Goal: Task Accomplishment & Management: Complete application form

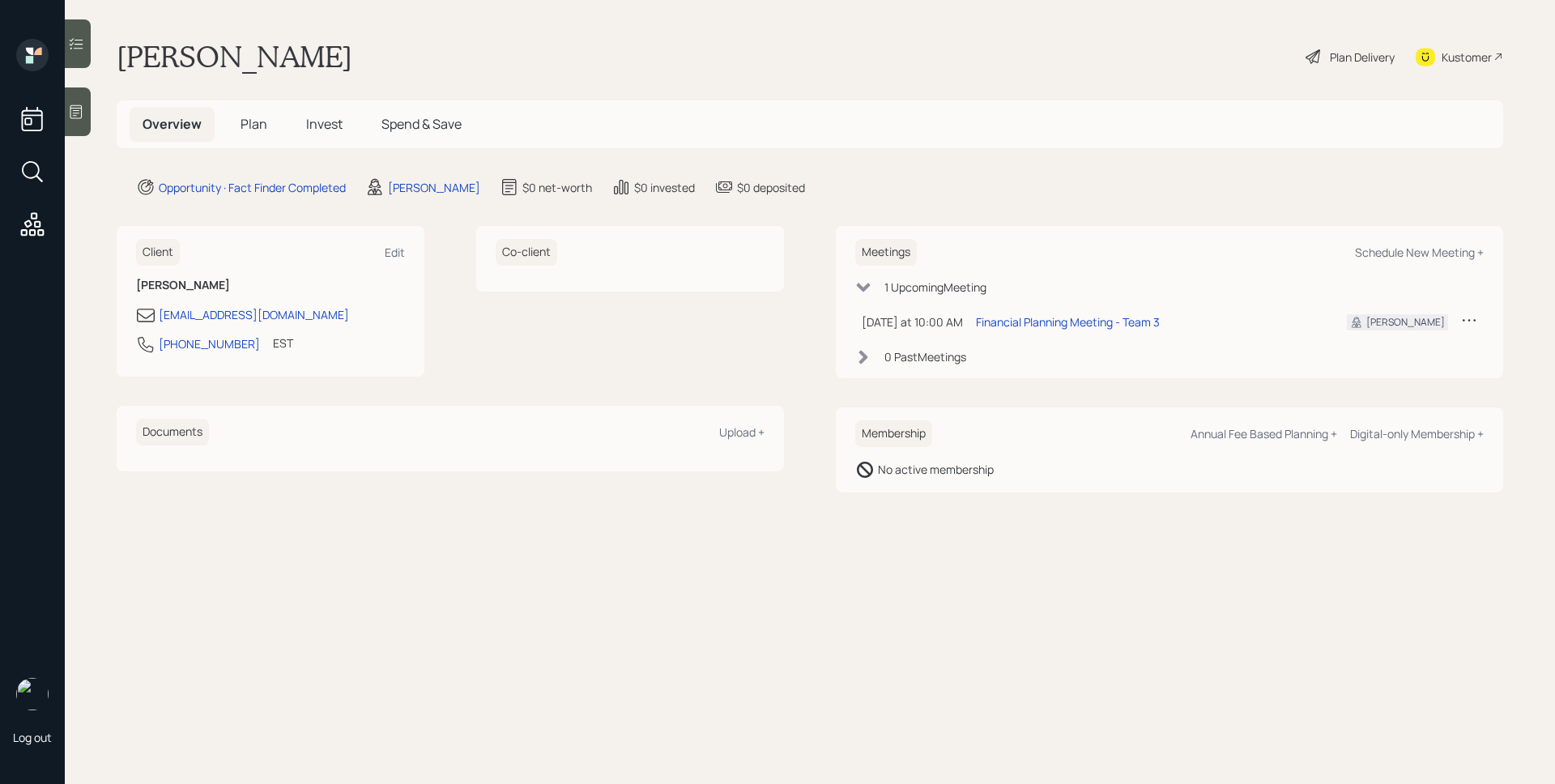
click at [88, 113] on div at bounding box center [77, 112] width 26 height 49
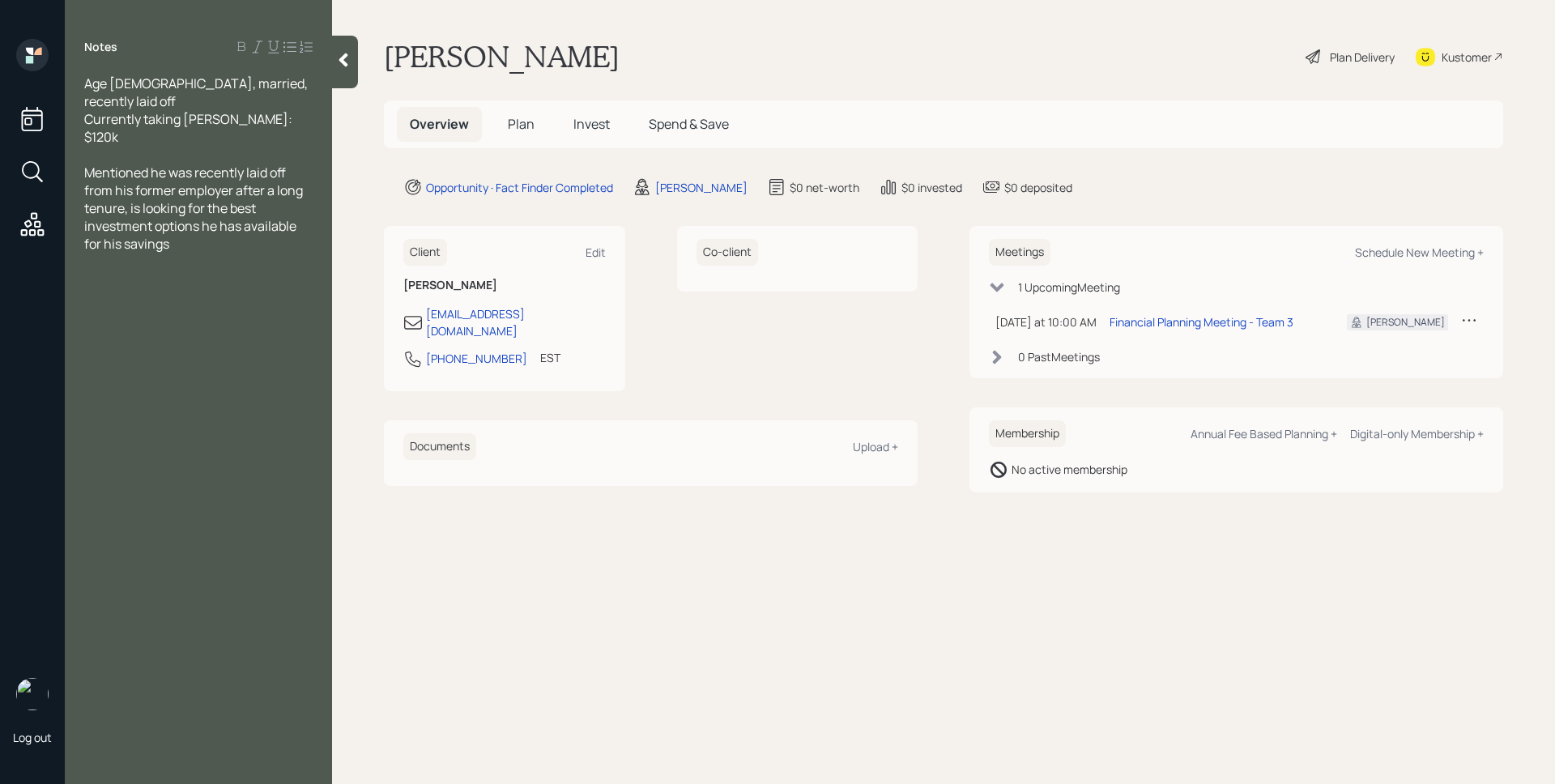
click at [517, 124] on span "Plan" at bounding box center [521, 124] width 27 height 18
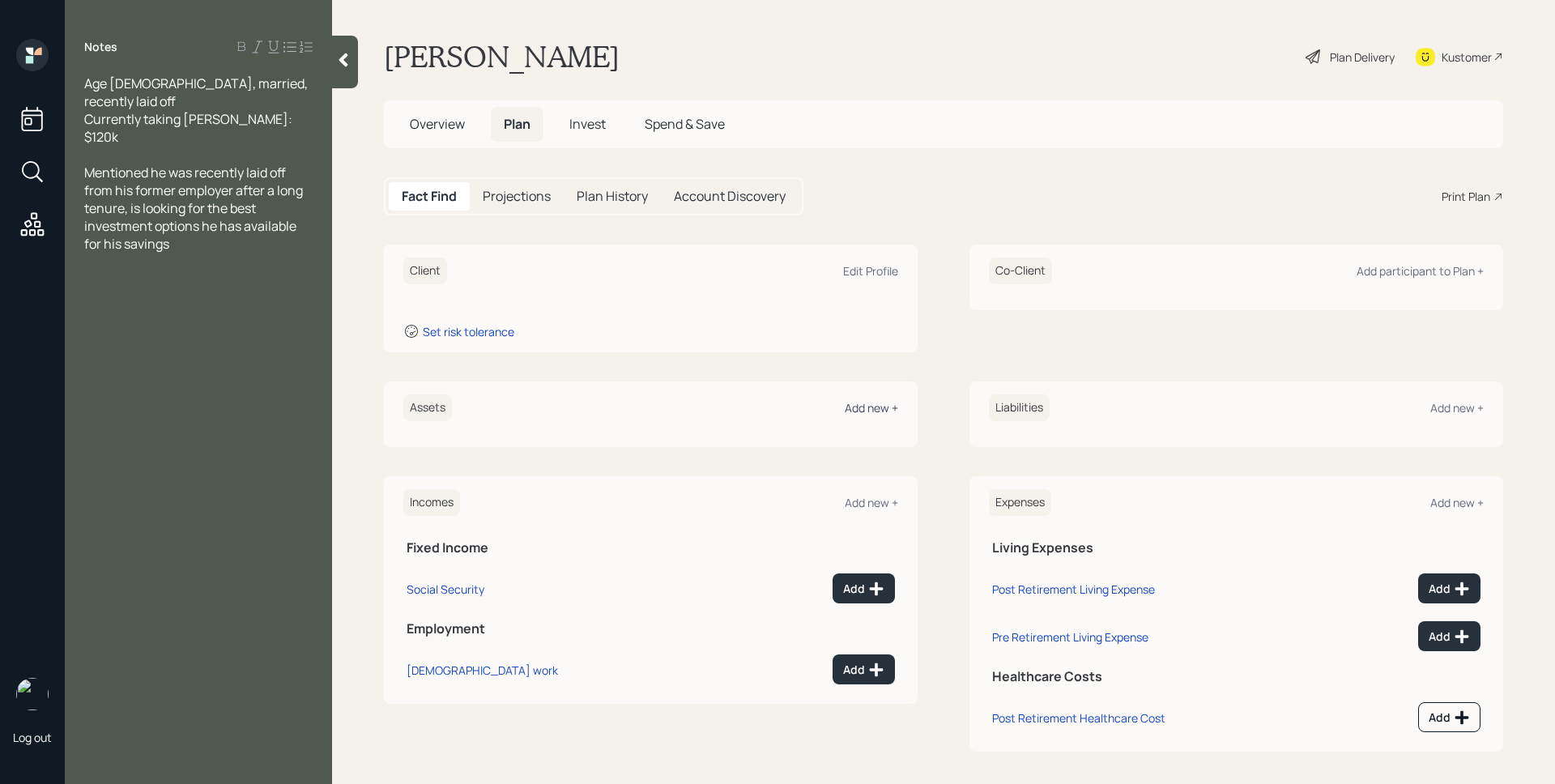
click at [858, 414] on div "Add new +" at bounding box center [872, 408] width 54 height 15
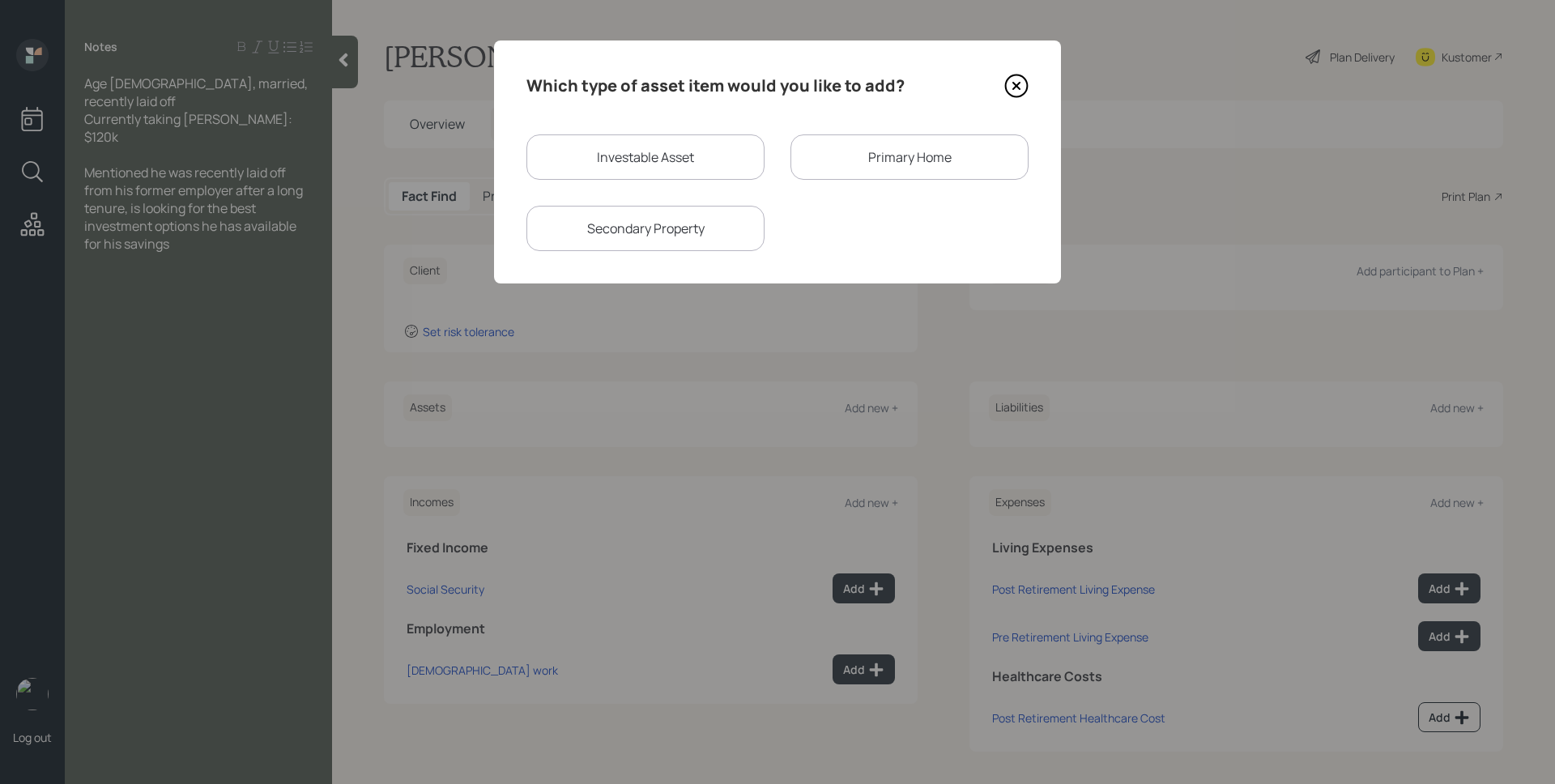
click at [622, 145] on div "Investable Asset" at bounding box center [645, 157] width 238 height 45
select select "taxable"
select select "balanced"
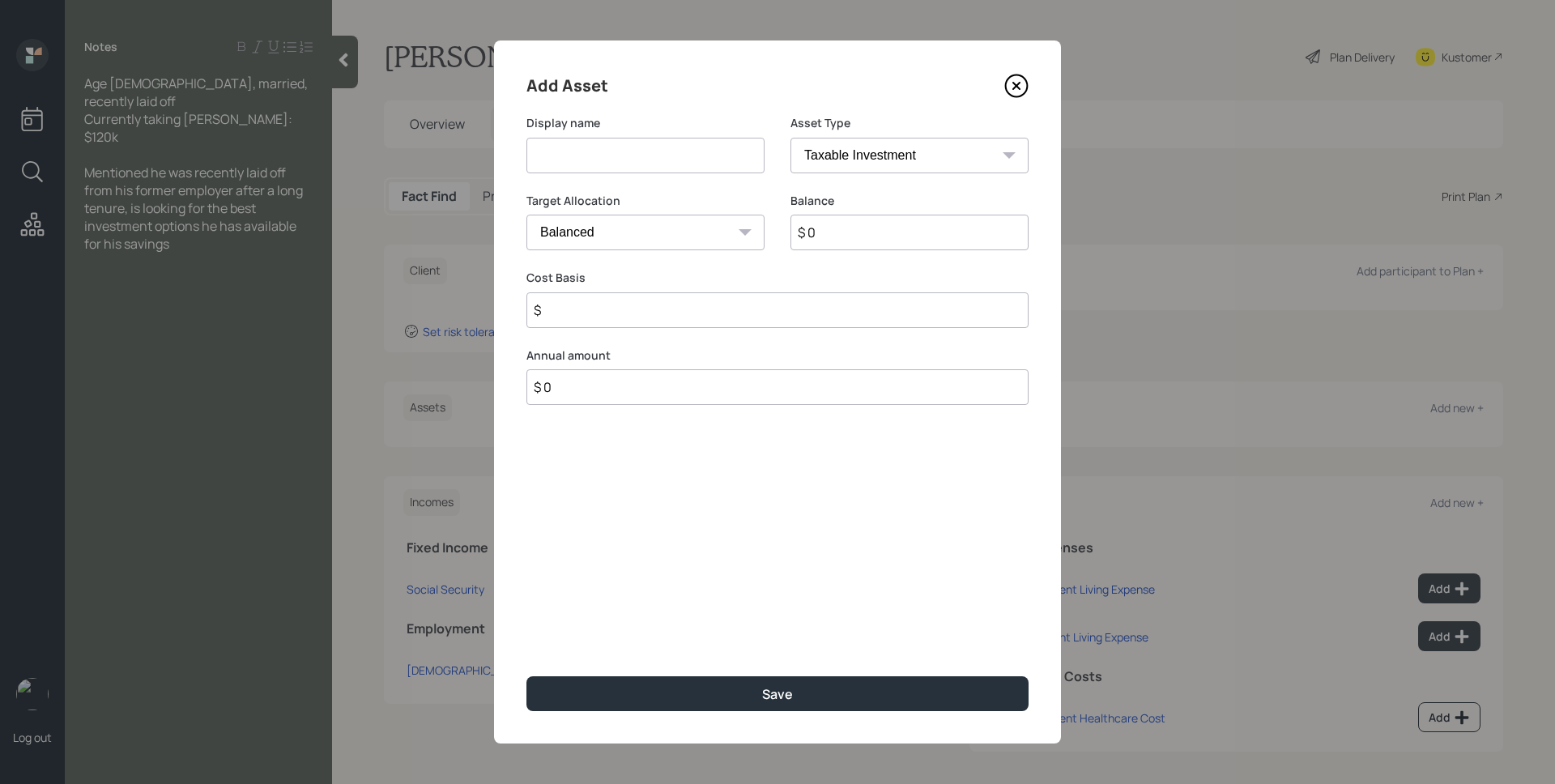
click at [628, 157] on input at bounding box center [645, 155] width 238 height 35
drag, startPoint x: 585, startPoint y: 158, endPoint x: 540, endPoint y: 152, distance: 45.4
click at [540, 152] on input "HYS" at bounding box center [645, 155] width 238 height 35
type input "High Yield Savings"
click at [661, 234] on select "Cash Conservative Balanced Aggressive" at bounding box center [645, 232] width 238 height 35
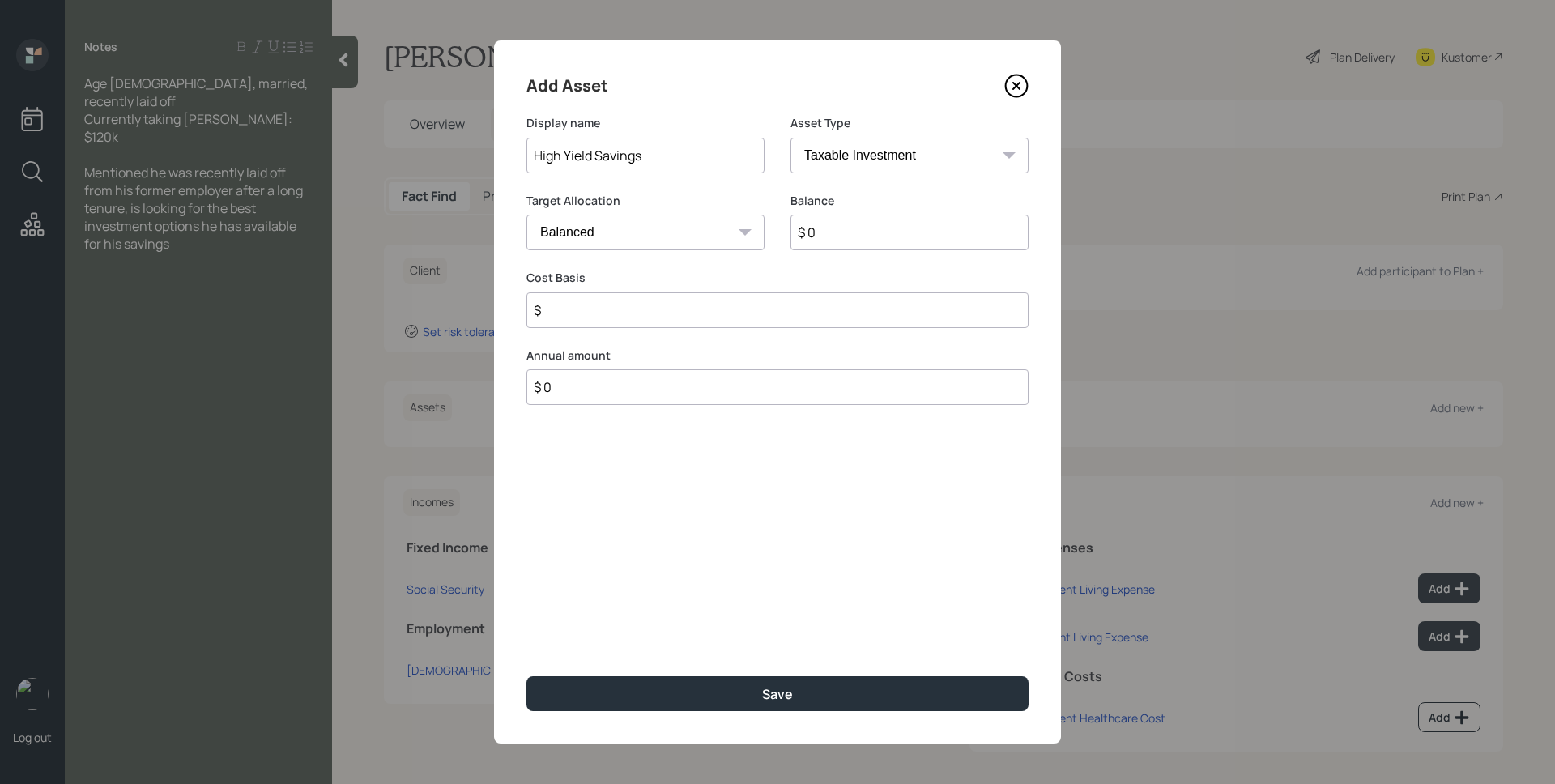
select select "uninvested"
click at [526, 214] on select "Cash Conservative Balanced Aggressive" at bounding box center [645, 232] width 238 height 35
click at [877, 234] on input "$ 0" at bounding box center [909, 232] width 238 height 35
type input "$ 00"
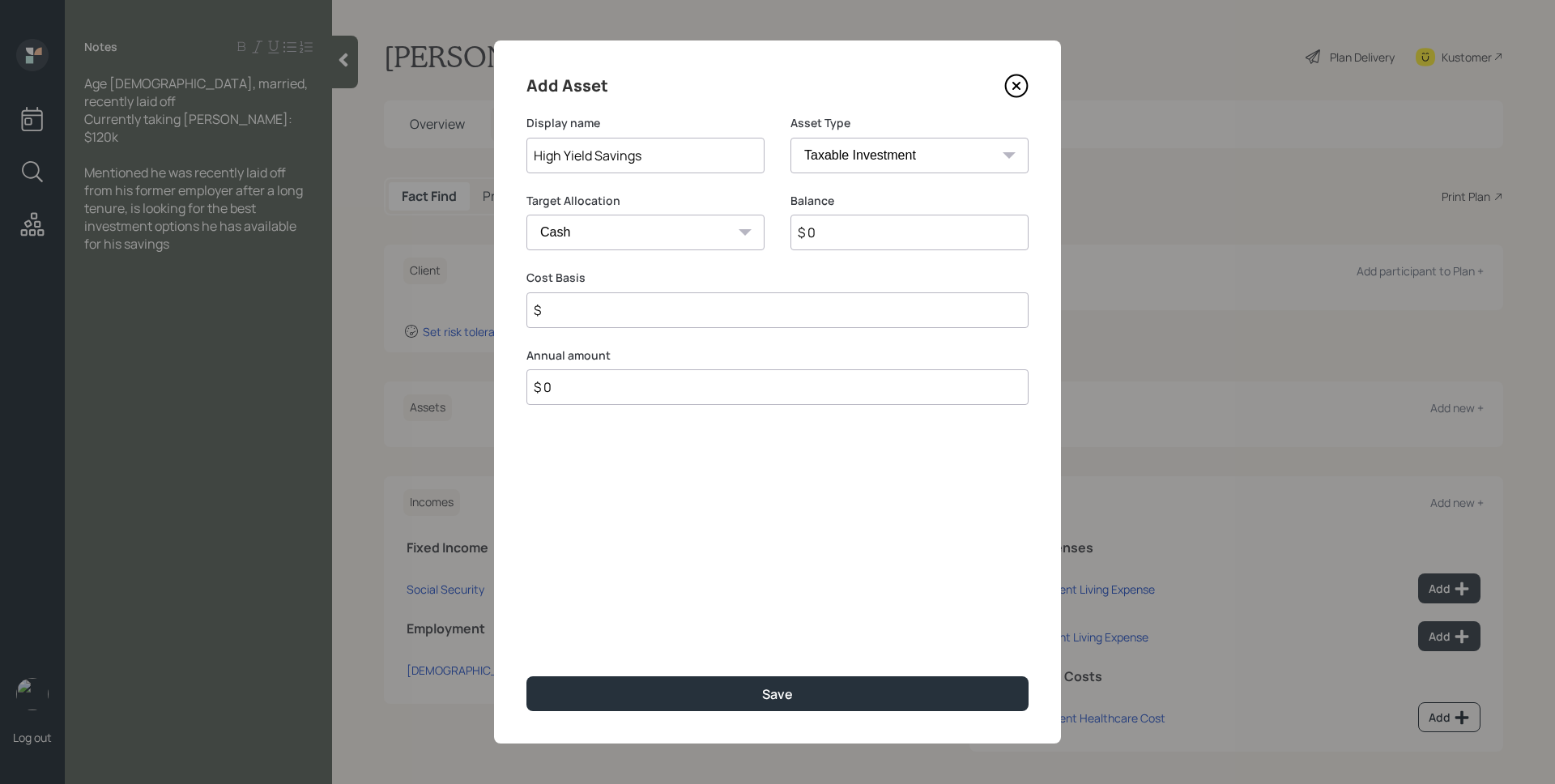
type input "$ 0"
type input "$"
type input "$ 1"
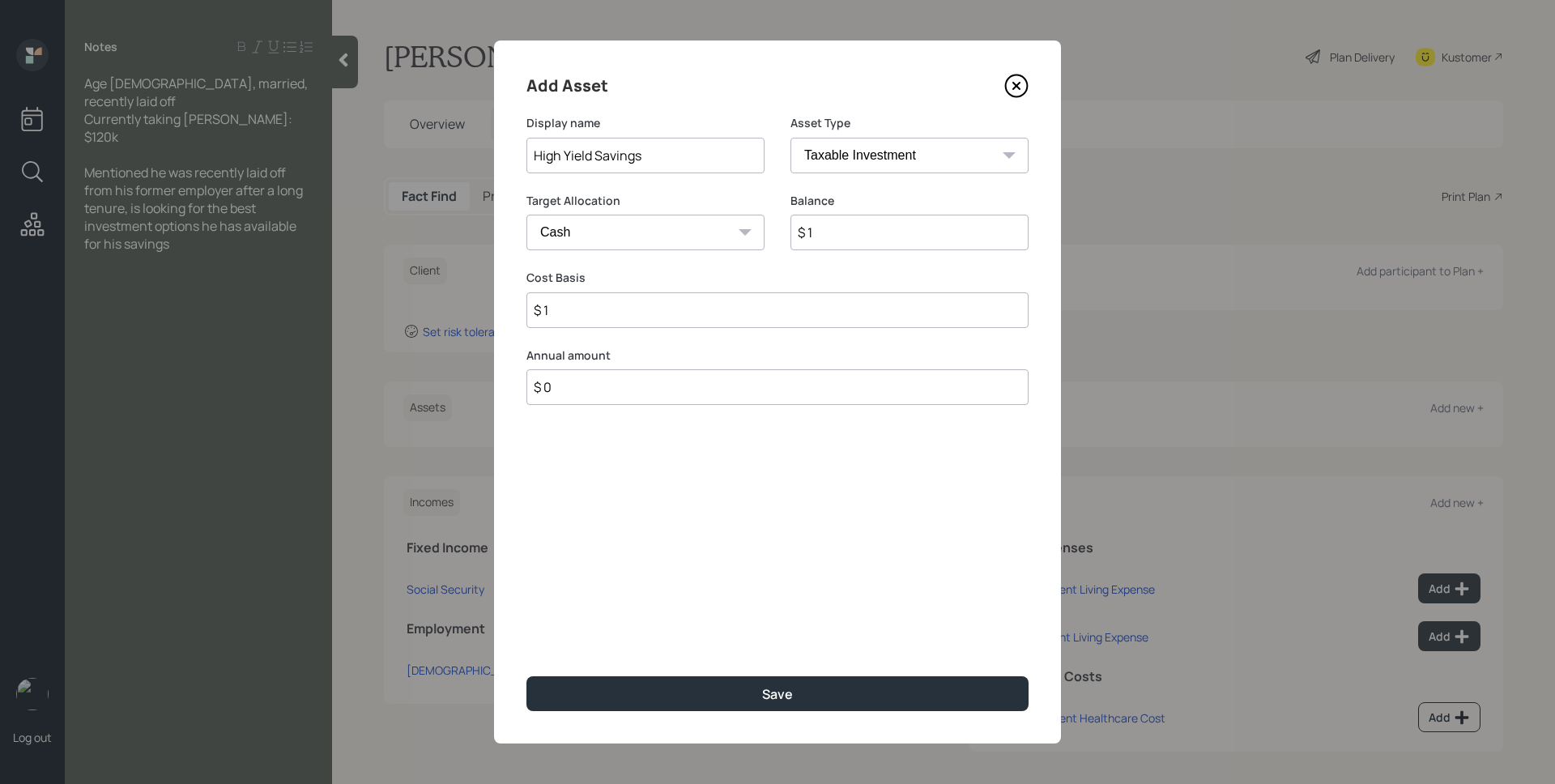
type input "$ 12"
type input "$ 120"
type input "$ 1,200"
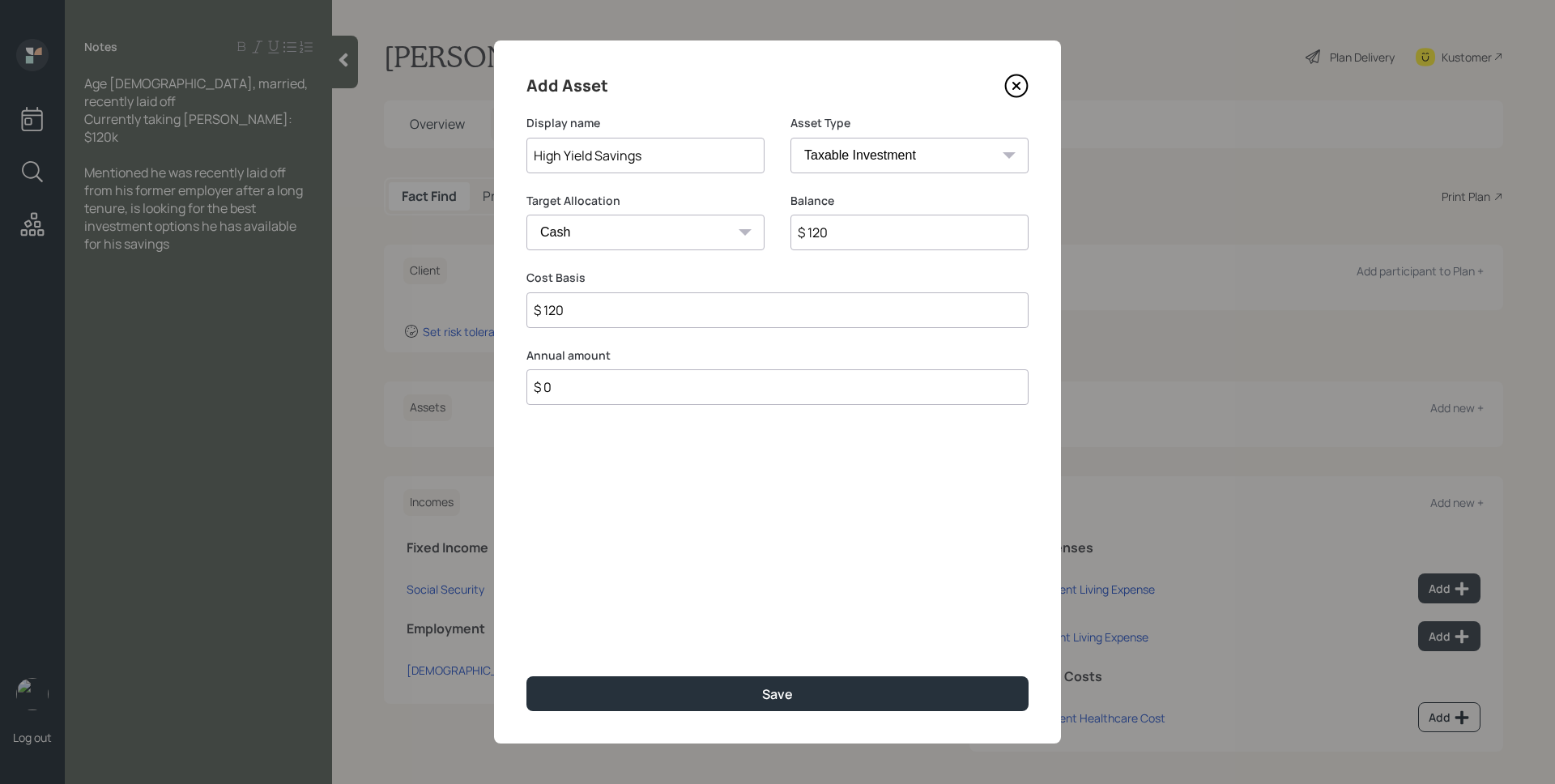
type input "$ 1,200"
type input "$ 12,000"
type input "$ 120,000"
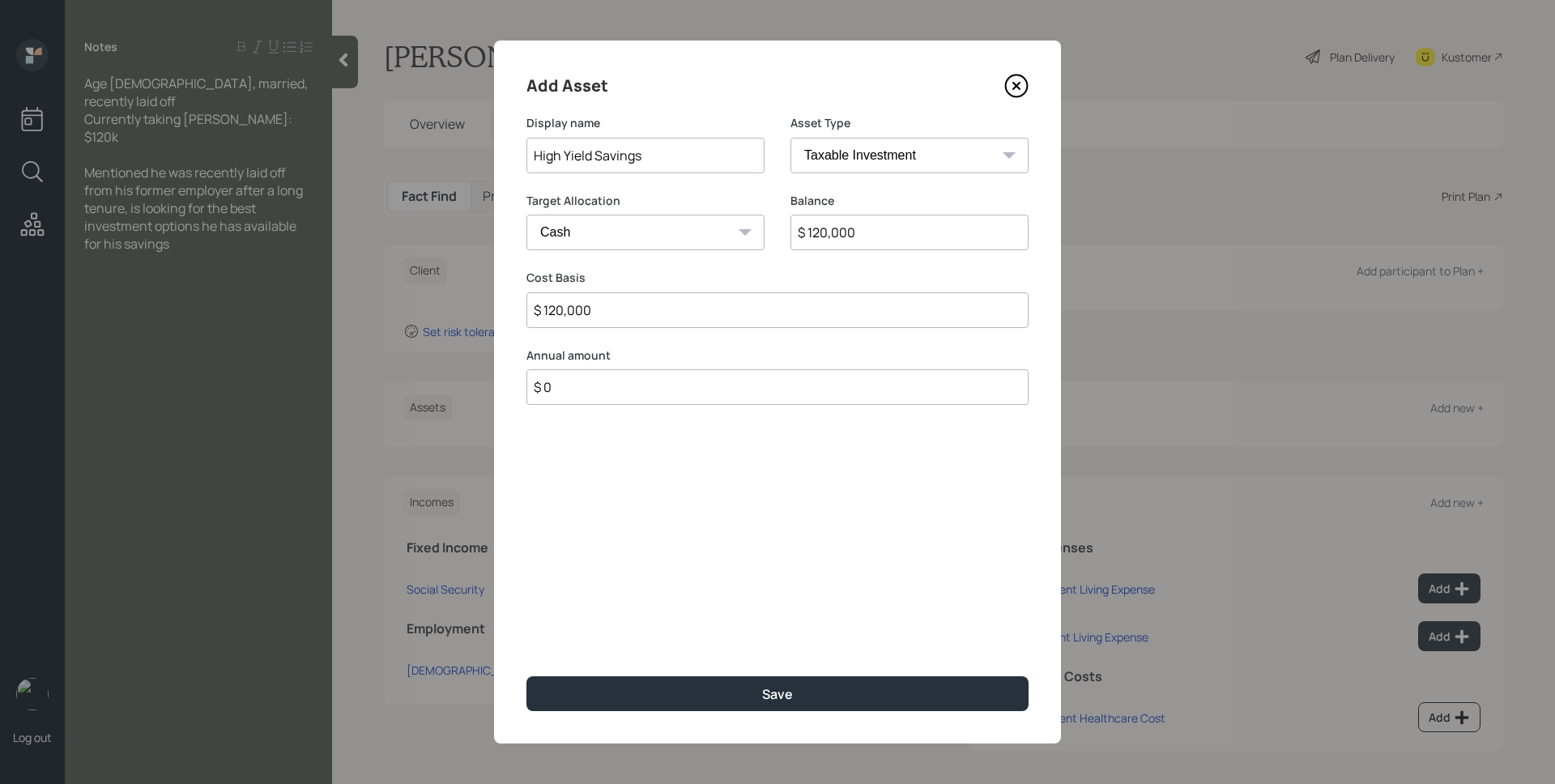
type input "$ 120,000"
click at [526, 676] on button "Save" at bounding box center [777, 692] width 502 height 34
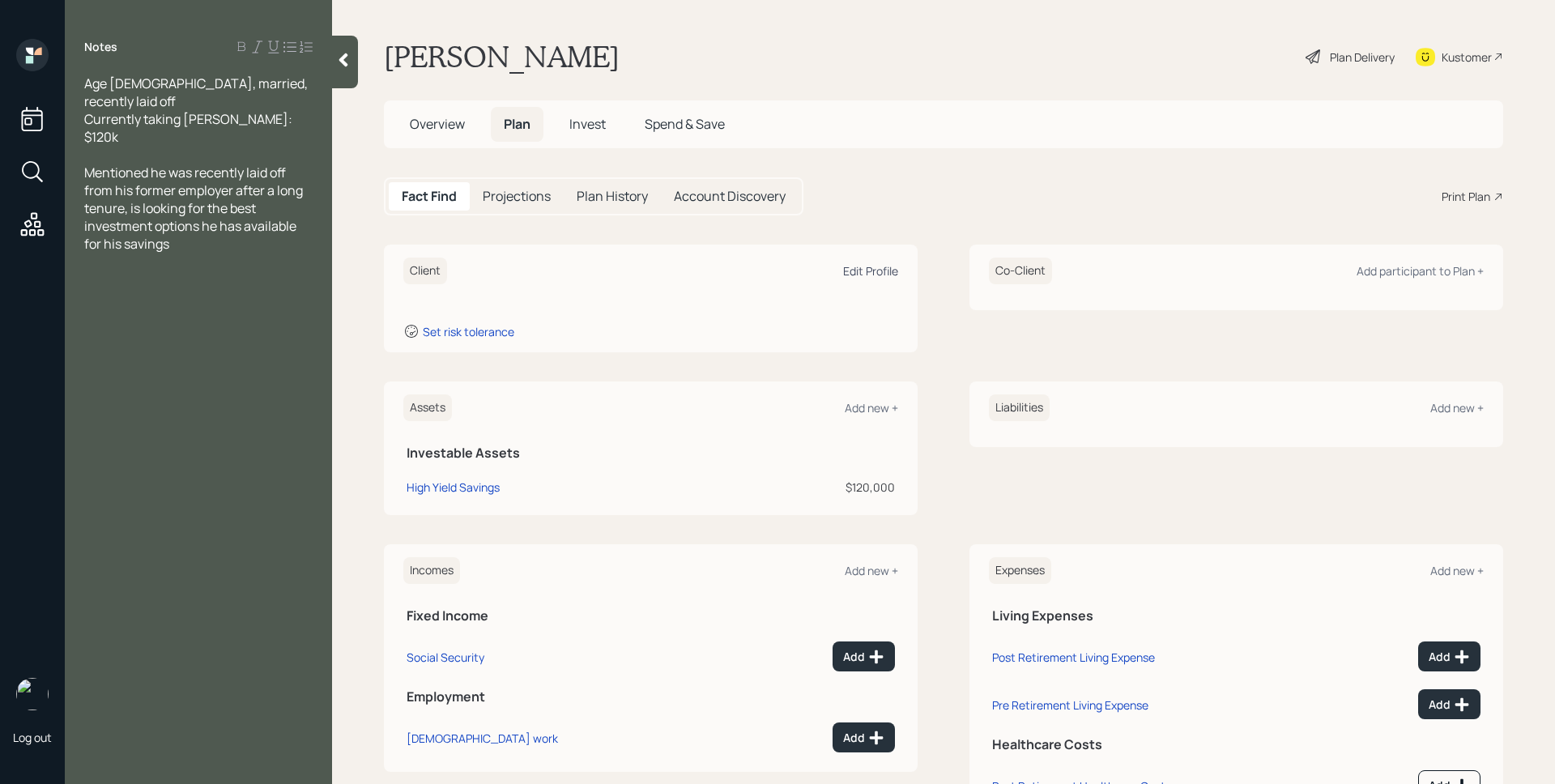
click at [883, 269] on div "Edit Profile" at bounding box center [871, 271] width 55 height 15
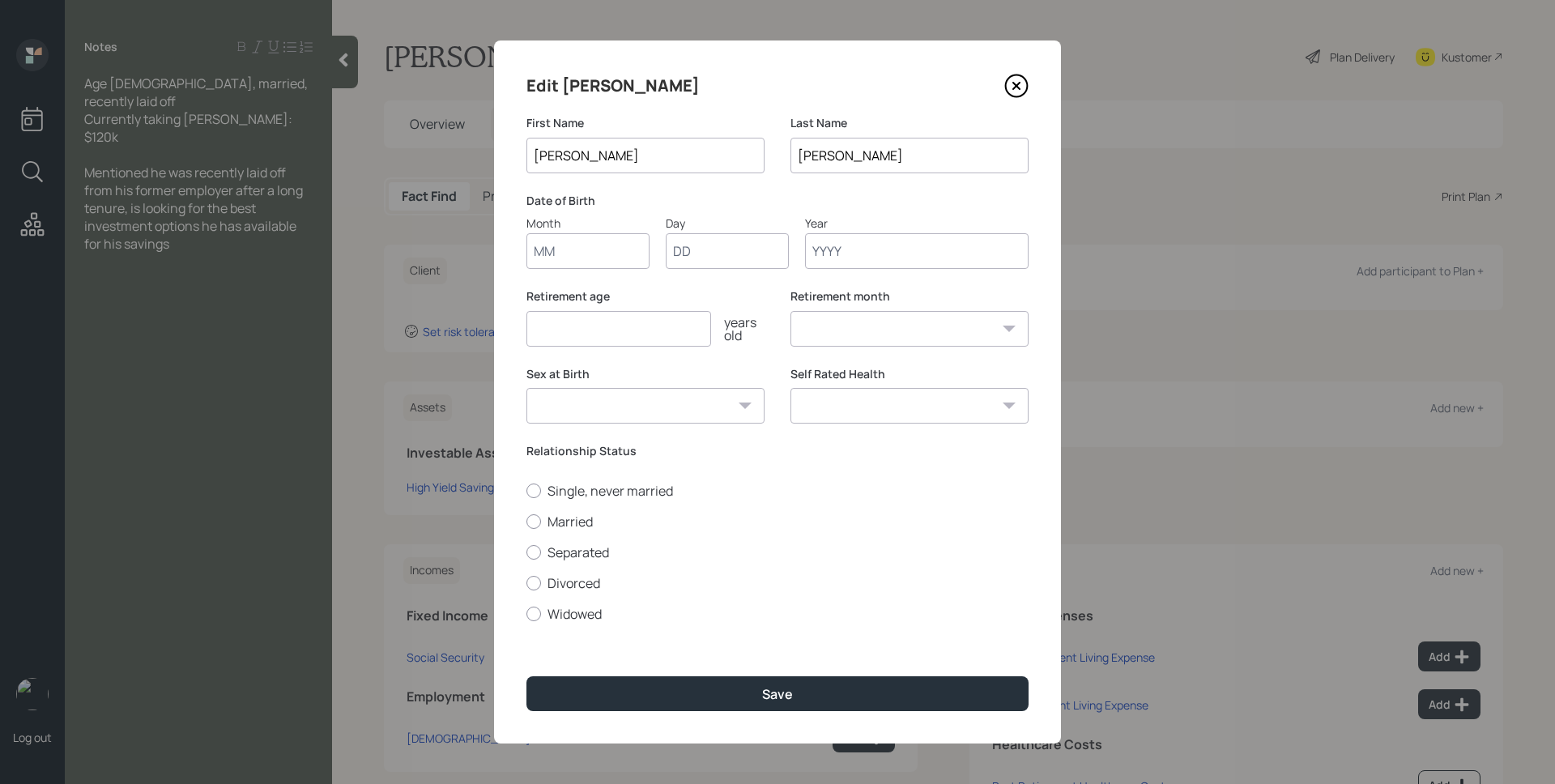
click at [593, 239] on input "Month" at bounding box center [588, 250] width 123 height 35
type input "02"
type input "01"
type input "1949"
select select "2"
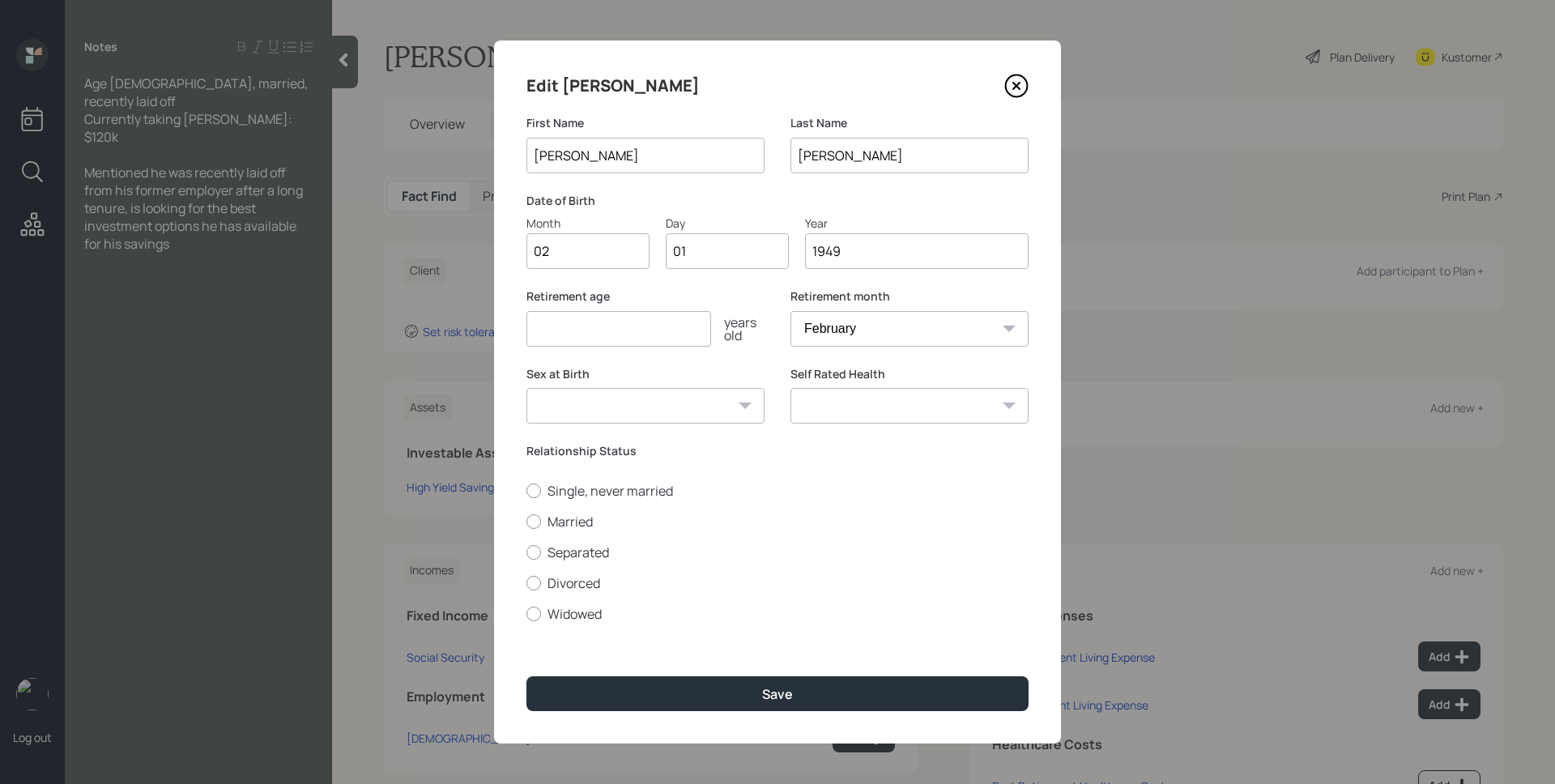
type input "1949"
click at [582, 315] on input "number" at bounding box center [619, 329] width 185 height 35
type input "76"
click at [570, 515] on label "Married" at bounding box center [777, 521] width 502 height 18
click at [526, 520] on input "Married" at bounding box center [525, 520] width 1 height 1
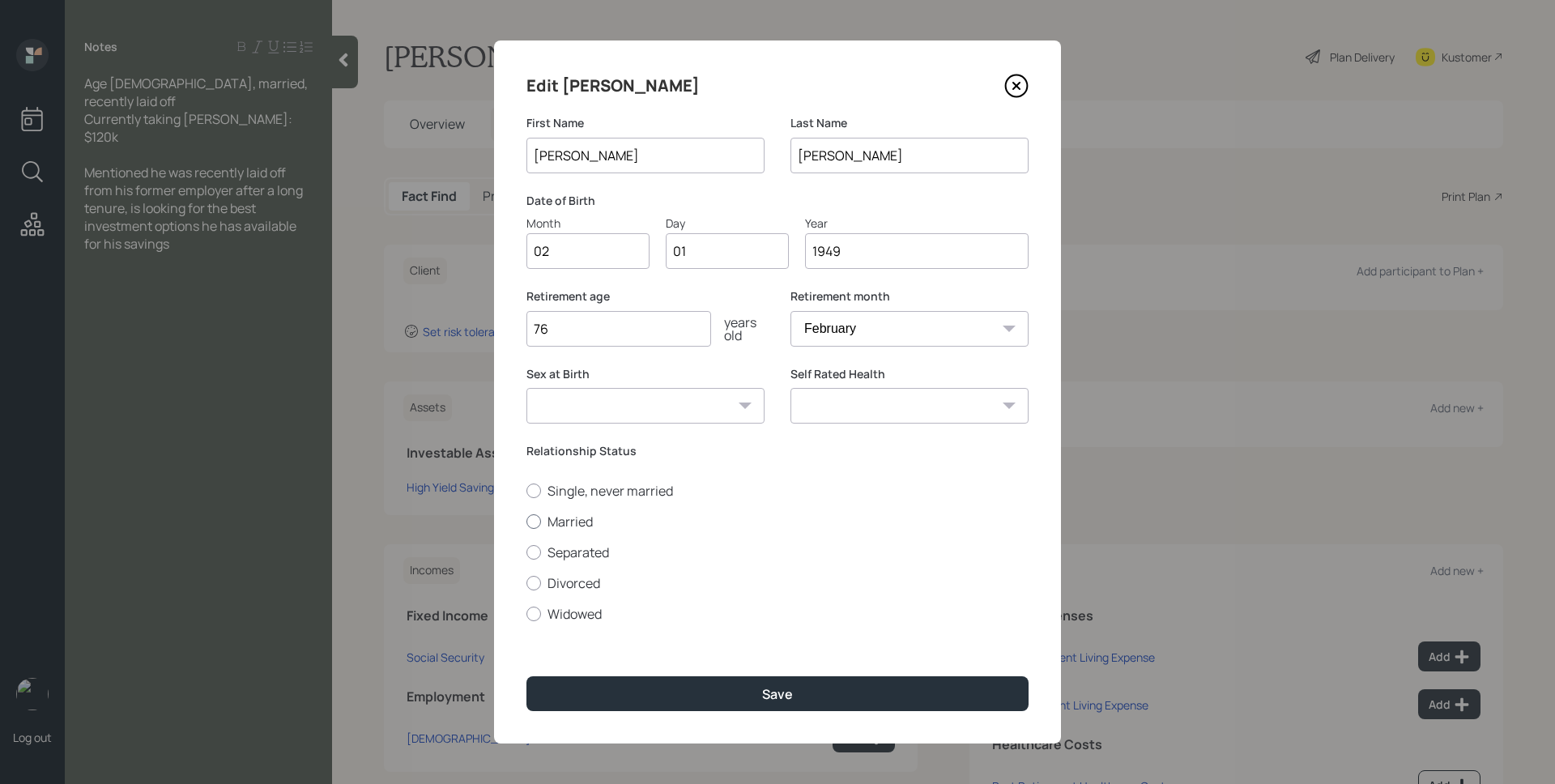
radio input "true"
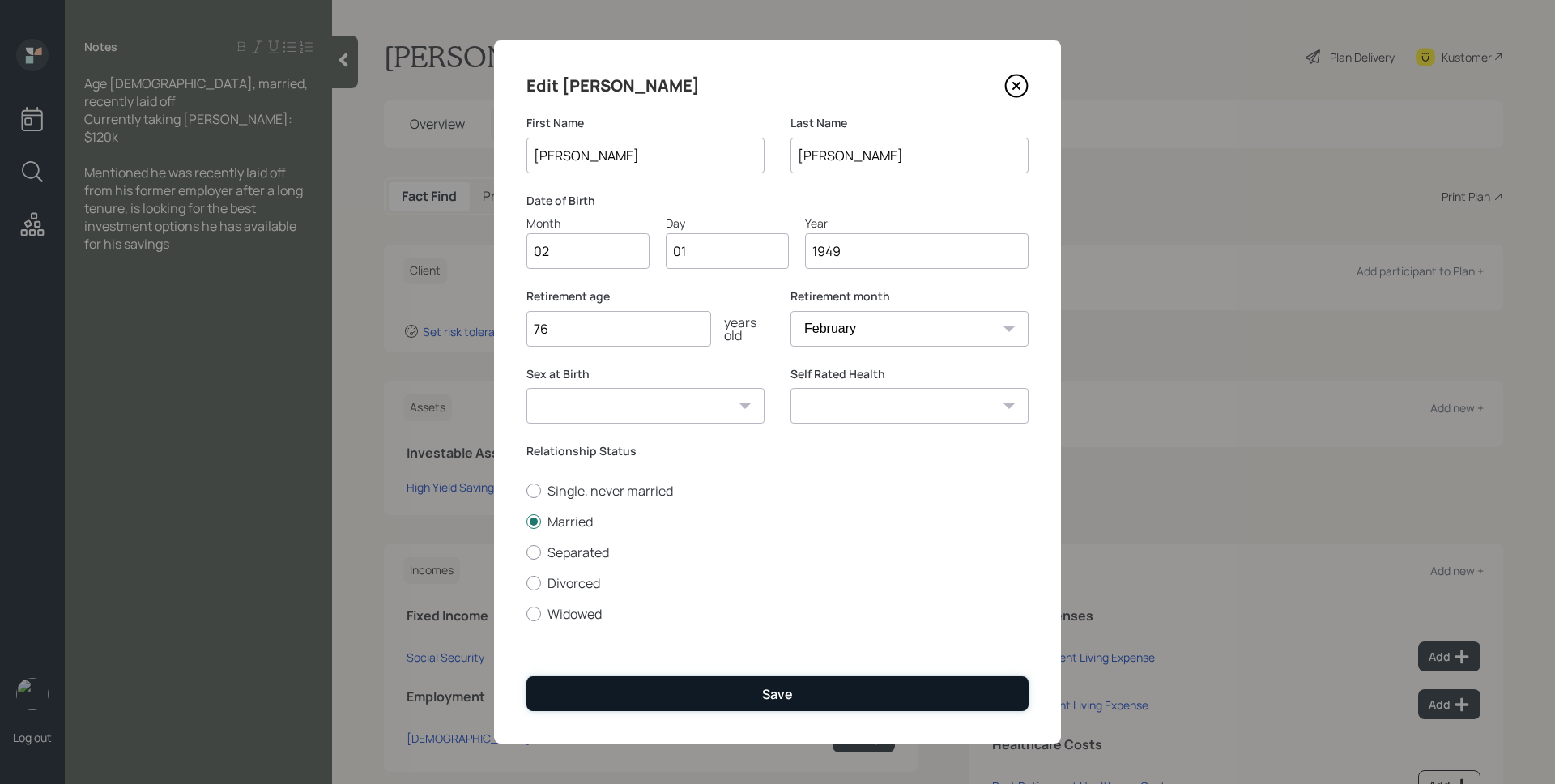
click at [812, 708] on button "Save" at bounding box center [777, 692] width 502 height 34
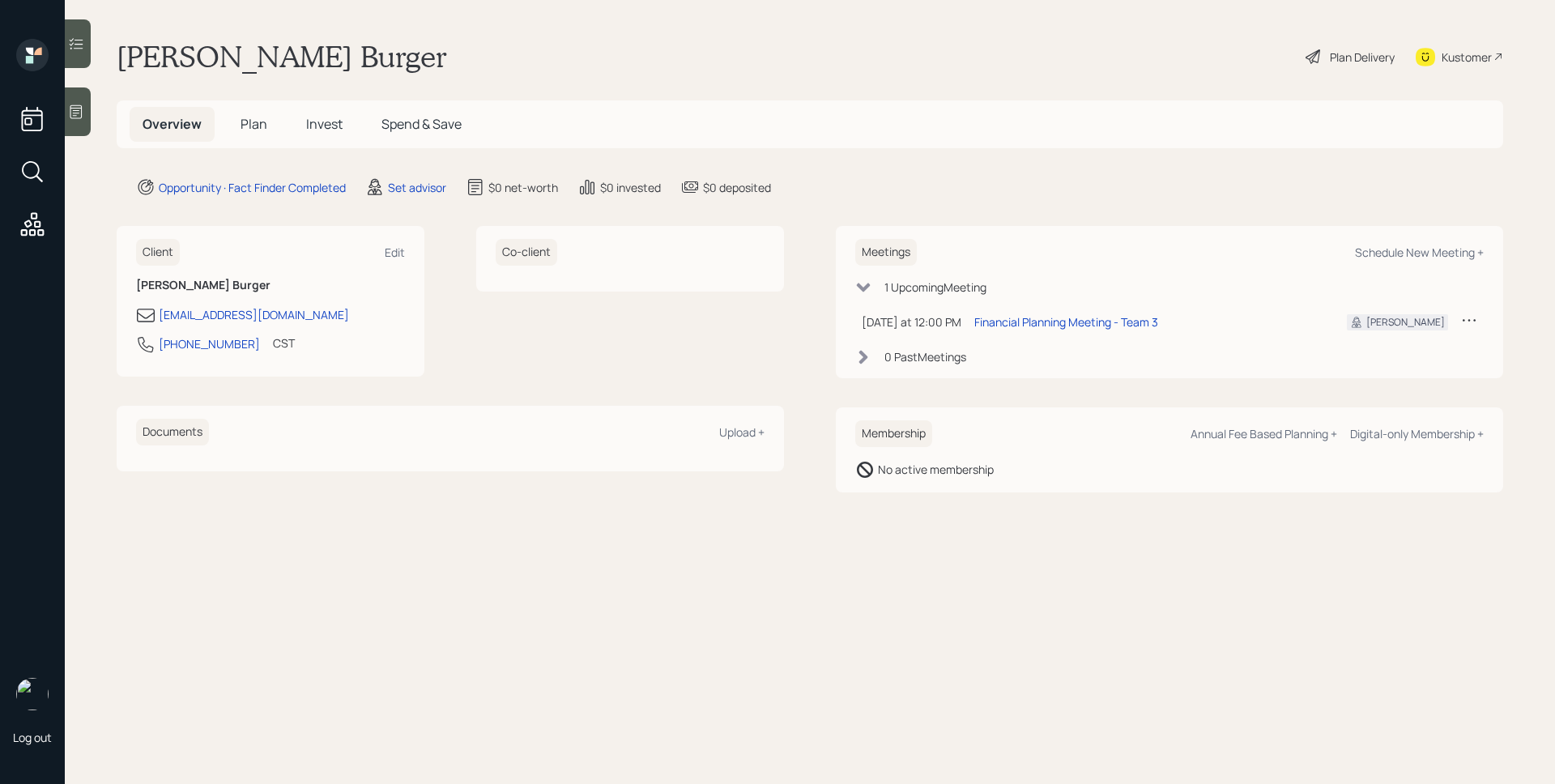
click at [387, 186] on div "Set advisor" at bounding box center [406, 187] width 81 height 19
